Goal: Task Accomplishment & Management: Manage account settings

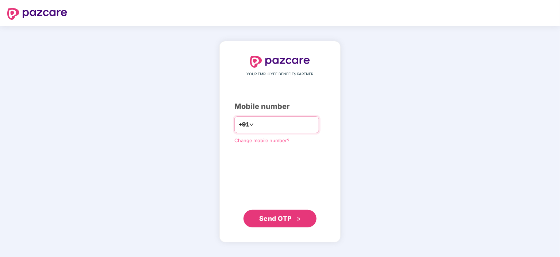
drag, startPoint x: 0, startPoint y: 0, endPoint x: 259, endPoint y: 122, distance: 286.8
click at [259, 122] on input "number" at bounding box center [285, 125] width 60 height 12
type input "**********"
click at [282, 212] on button "Send OTP" at bounding box center [279, 218] width 73 height 18
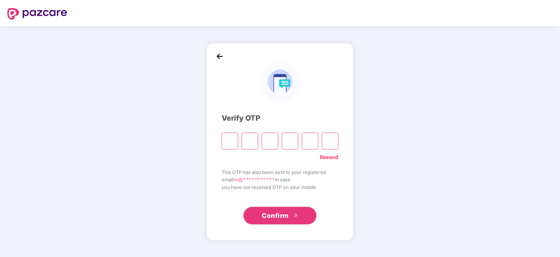
type input "*"
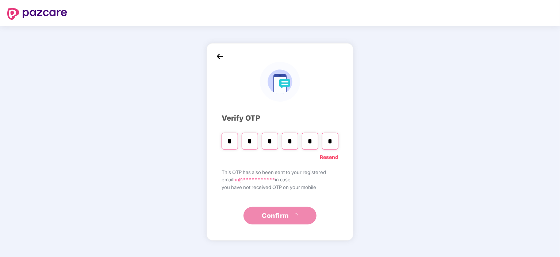
type input "*"
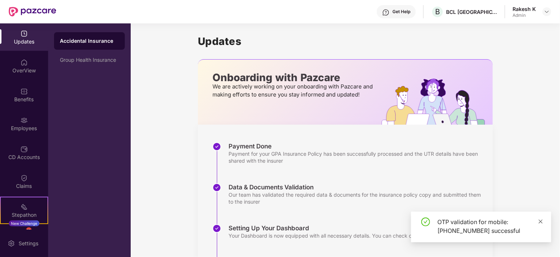
click at [538, 220] on icon "close" at bounding box center [540, 221] width 5 height 5
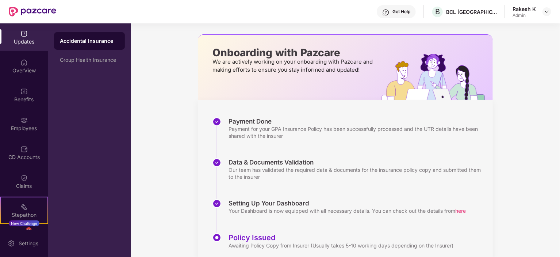
scroll to position [50, 0]
